Goal: Obtain resource: Download file/media

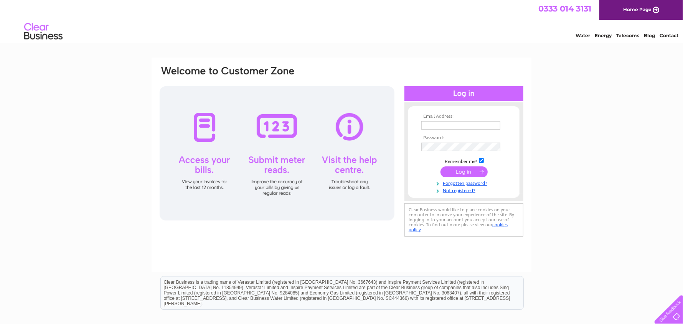
click at [443, 120] on td at bounding box center [463, 125] width 89 height 12
click at [445, 125] on input "text" at bounding box center [461, 125] width 80 height 9
type input "natc@barnsdales.co.uk"
click at [460, 172] on input "submit" at bounding box center [463, 172] width 47 height 11
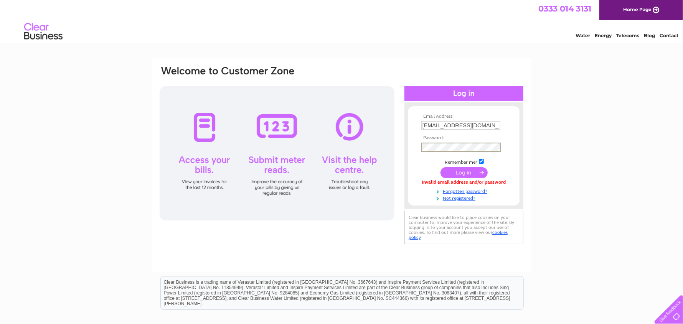
click at [483, 120] on td "[EMAIL_ADDRESS][DOMAIN_NAME]" at bounding box center [463, 125] width 89 height 12
click at [484, 122] on input "[EMAIL_ADDRESS][DOMAIN_NAME]" at bounding box center [460, 125] width 79 height 8
drag, startPoint x: 484, startPoint y: 123, endPoint x: 411, endPoint y: 124, distance: 72.9
click at [412, 124] on form "Email Address: natc@barnsdales.co.uk Password:" at bounding box center [463, 157] width 111 height 87
type input "barbara.whitton@barnsdales.co.uk"
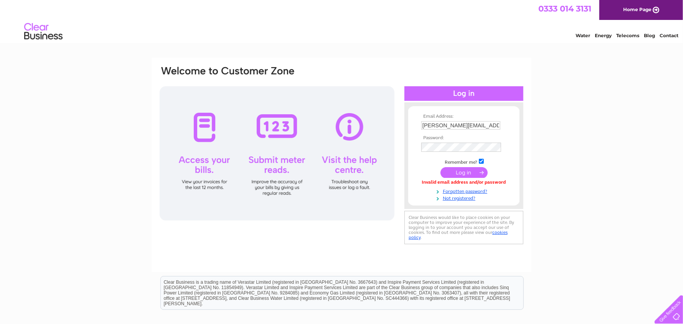
click at [468, 176] on input "submit" at bounding box center [463, 172] width 47 height 11
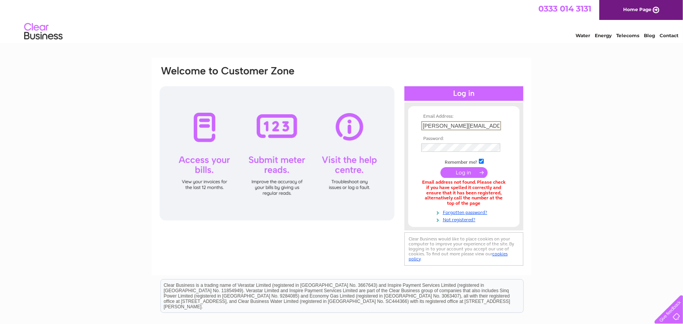
scroll to position [0, 8]
drag, startPoint x: 422, startPoint y: 124, endPoint x: 519, endPoint y: 124, distance: 97.4
click at [519, 124] on form "Email Address: barbara.whitton@barnsdales.co.uk Password: Forgotten password?" at bounding box center [463, 168] width 111 height 109
type input "natc@barnsdales.co.uk"
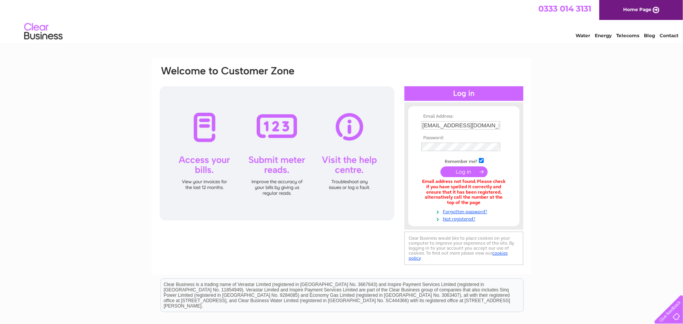
click at [466, 171] on input "submit" at bounding box center [463, 171] width 47 height 11
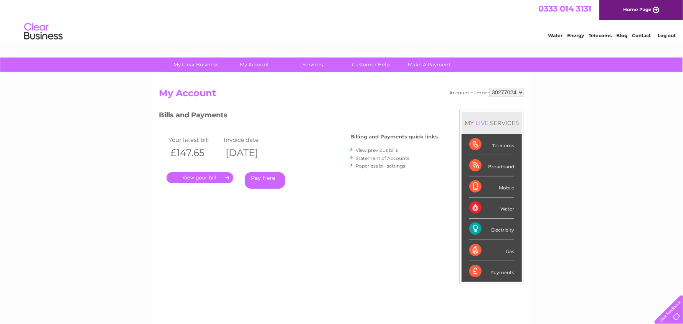
click at [381, 148] on link "View previous bills" at bounding box center [377, 150] width 42 height 6
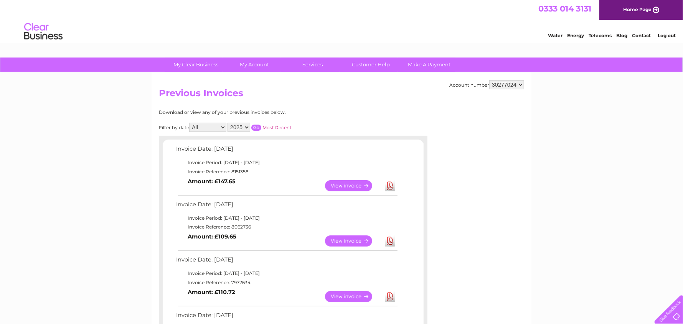
click at [391, 183] on link "Download" at bounding box center [390, 185] width 10 height 11
click at [389, 186] on link "Download" at bounding box center [390, 185] width 10 height 11
click at [667, 34] on link "Log out" at bounding box center [667, 36] width 18 height 6
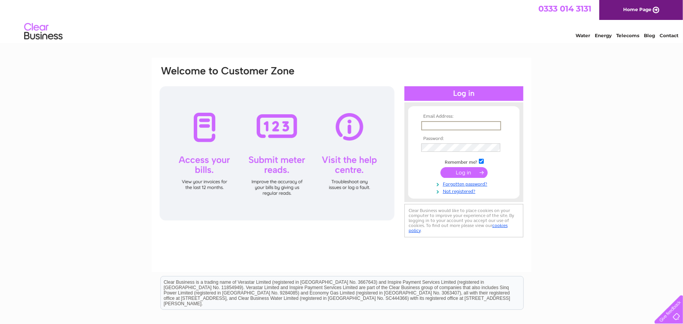
click at [443, 127] on input "text" at bounding box center [461, 125] width 80 height 9
type input "natc@barnsdales.co.uk"
click at [465, 173] on input "submit" at bounding box center [463, 172] width 47 height 11
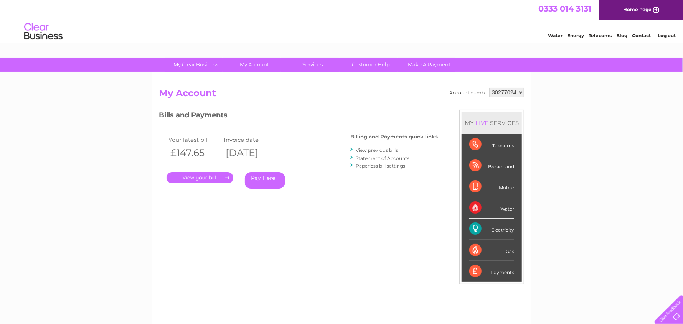
click at [213, 176] on link "." at bounding box center [199, 177] width 67 height 11
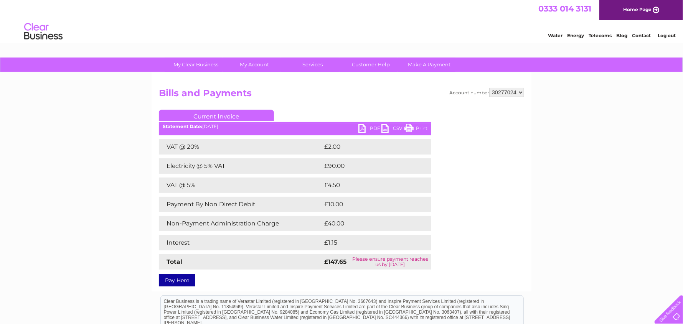
click at [363, 127] on link "PDF" at bounding box center [369, 129] width 23 height 11
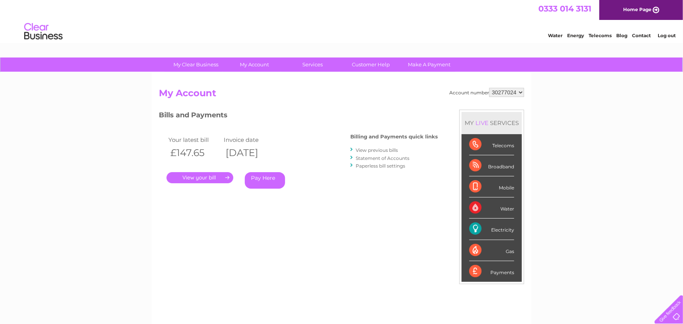
click at [387, 148] on link "View previous bills" at bounding box center [377, 150] width 42 height 6
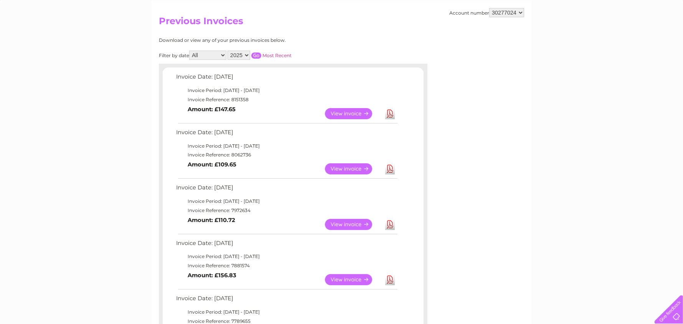
scroll to position [76, 0]
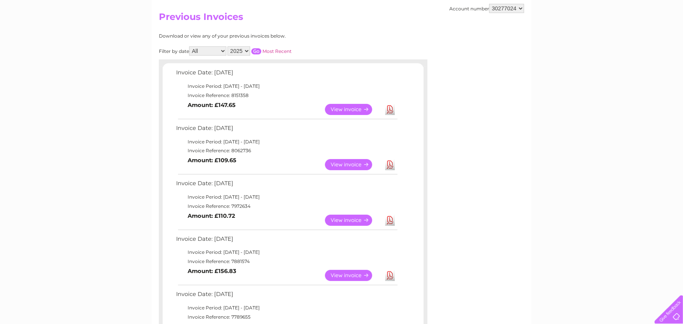
click at [348, 217] on link "View" at bounding box center [353, 220] width 56 height 11
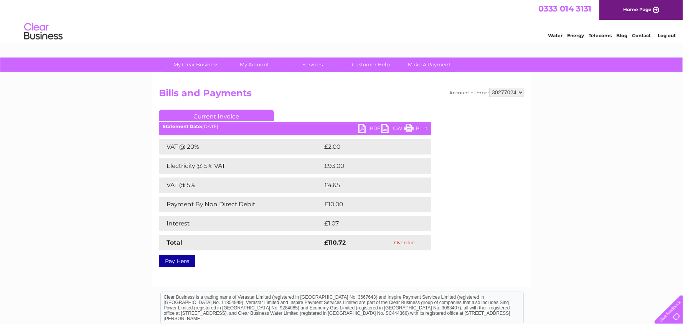
click at [363, 126] on link "PDF" at bounding box center [369, 129] width 23 height 11
click at [663, 34] on link "Log out" at bounding box center [667, 36] width 18 height 6
